Goal: Find specific page/section: Find specific page/section

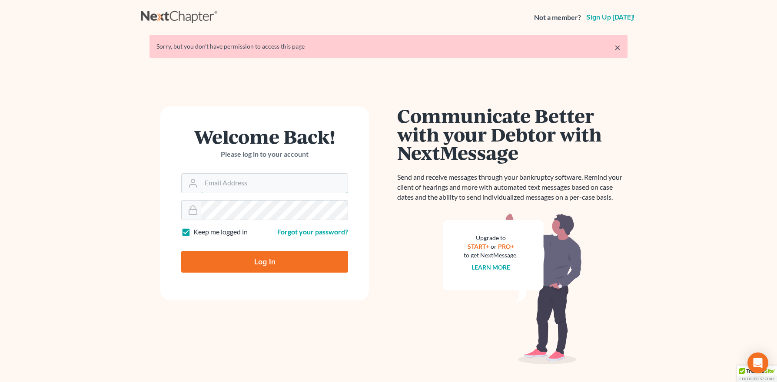
type input "[PERSON_NAME][EMAIL_ADDRESS][DOMAIN_NAME]"
click at [282, 254] on input "Log In" at bounding box center [264, 262] width 167 height 22
type input "Thinking..."
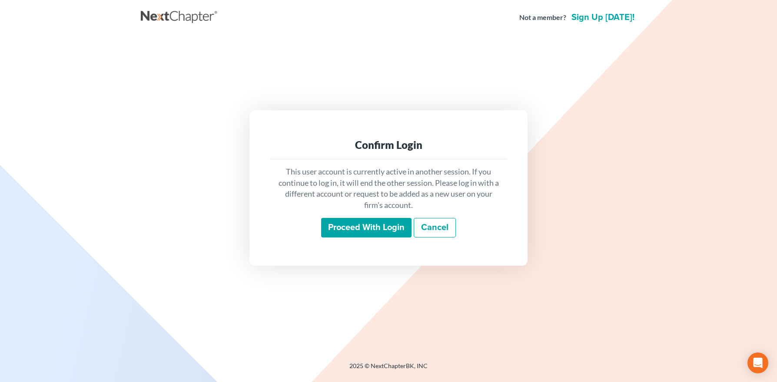
click at [373, 227] on input "Proceed with login" at bounding box center [366, 228] width 90 height 20
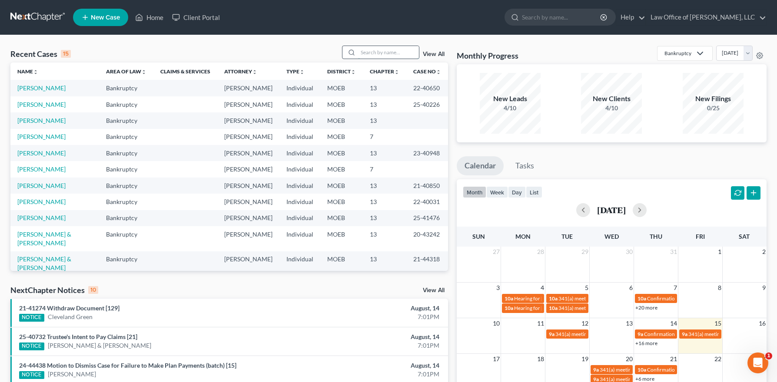
click at [395, 50] on input "search" at bounding box center [388, 52] width 61 height 13
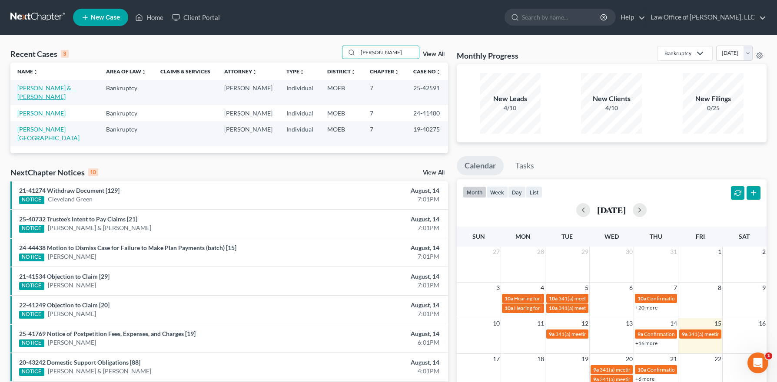
type input "bova"
click at [42, 91] on link "Minton-Bova, Jennifer & Bova, Christopher" at bounding box center [44, 92] width 54 height 16
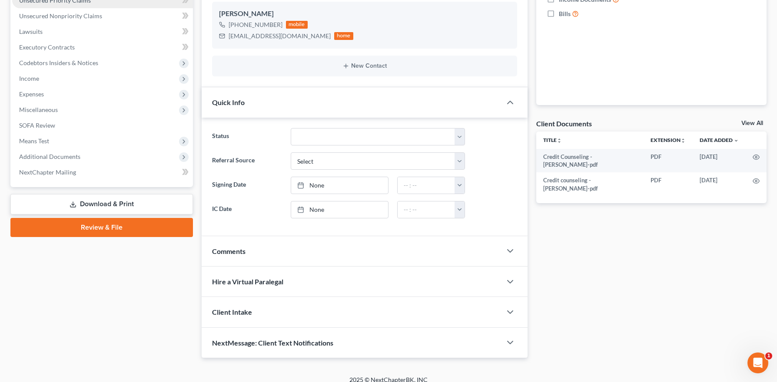
scroll to position [216, 0]
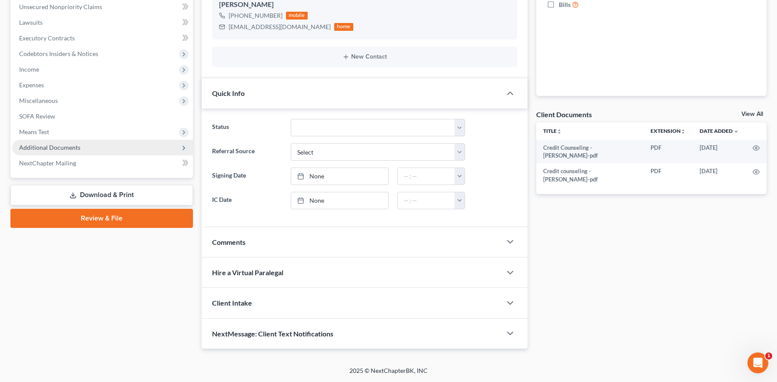
drag, startPoint x: 53, startPoint y: 144, endPoint x: 109, endPoint y: 243, distance: 113.2
click at [53, 144] on span "Additional Documents" at bounding box center [49, 147] width 61 height 7
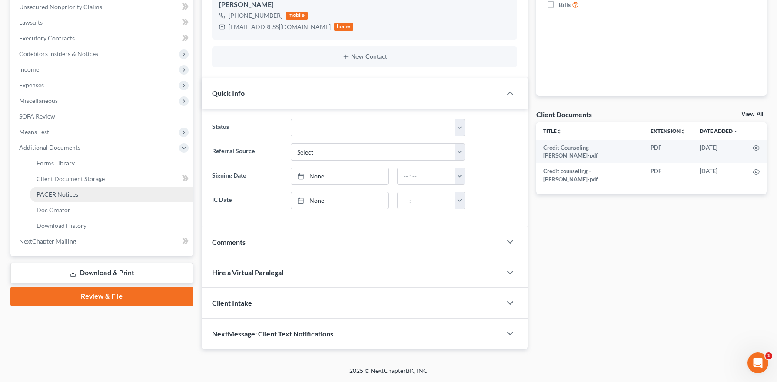
click at [68, 193] on span "PACER Notices" at bounding box center [57, 194] width 42 height 7
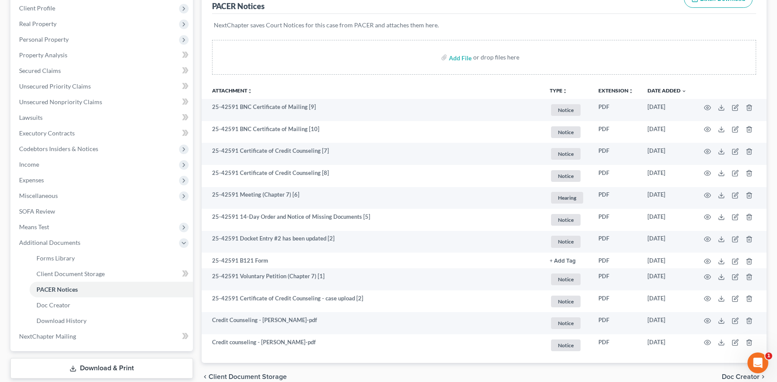
scroll to position [127, 0]
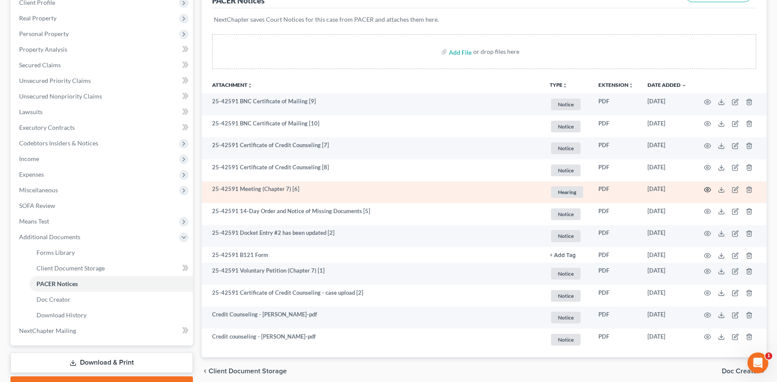
click at [705, 189] on icon "button" at bounding box center [707, 189] width 7 height 7
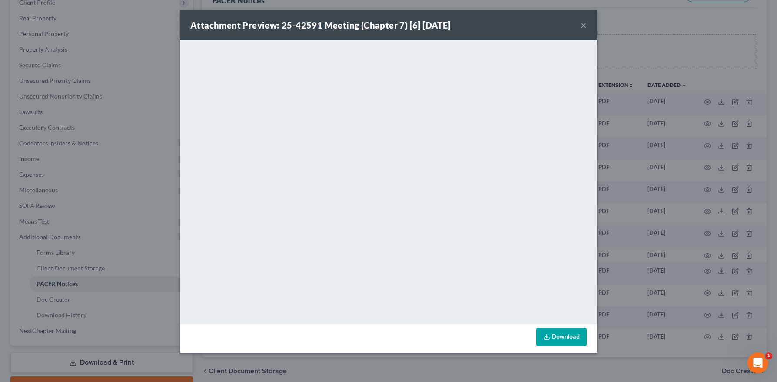
click at [587, 25] on div "Attachment Preview: 25-42591 Meeting (Chapter 7) [6] 07/09/2025 ×" at bounding box center [388, 25] width 417 height 30
click at [585, 25] on button "×" at bounding box center [583, 25] width 6 height 10
